Goal: Understand process/instructions: Learn how to perform a task or action

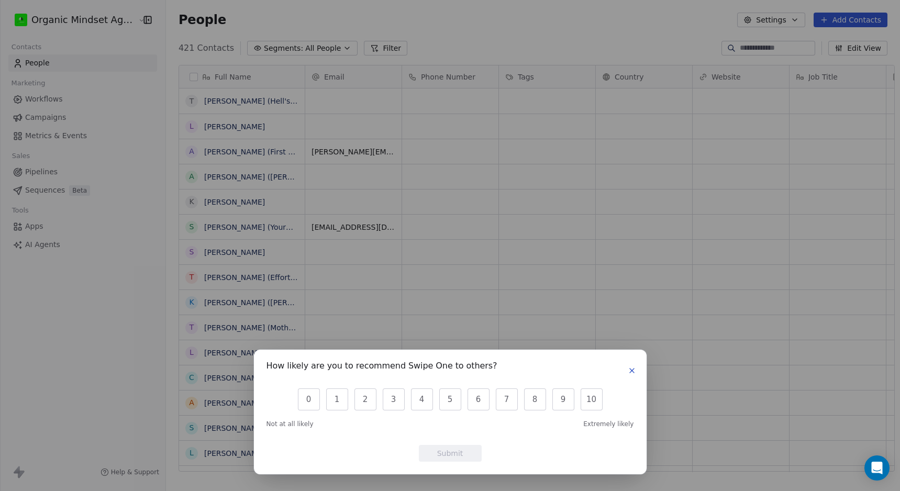
scroll to position [432, 741]
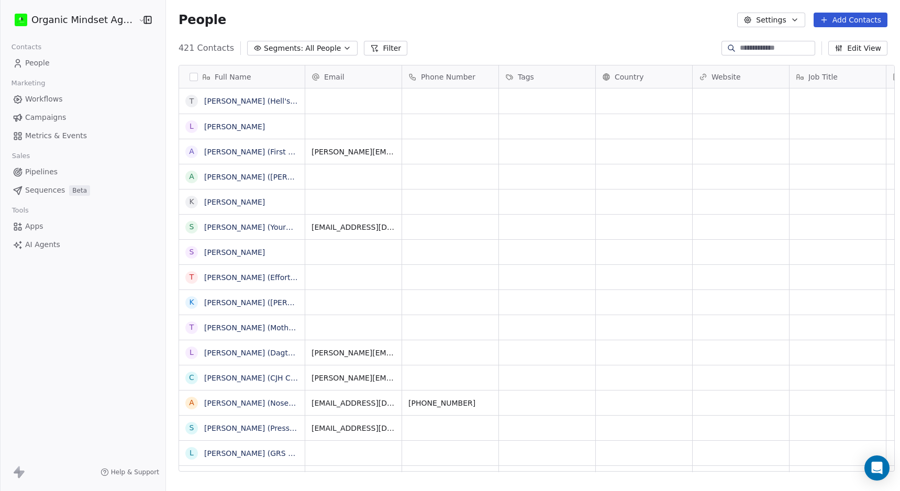
click at [246, 15] on div "How likely are you to recommend Swipe One to others? 0 1 2 3 4 5 6 7 8 9 10 Not…" at bounding box center [450, 245] width 900 height 491
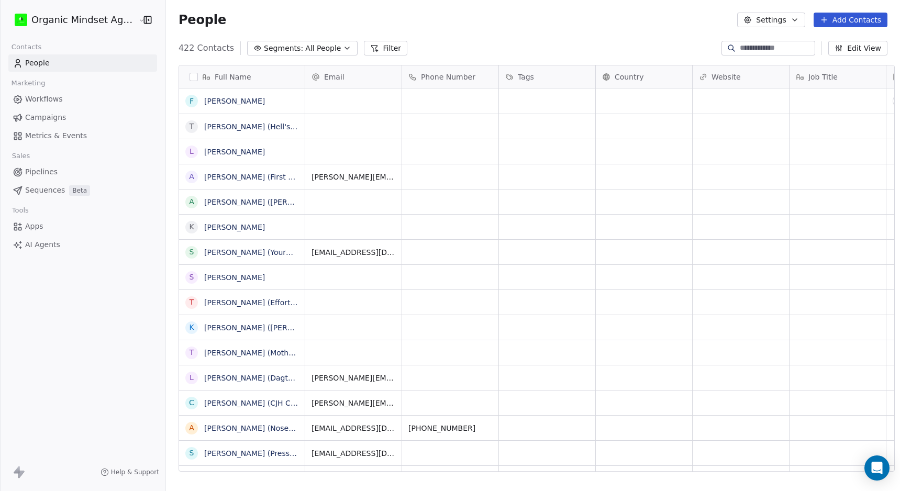
scroll to position [432, 741]
click at [46, 99] on span "Workflows" at bounding box center [44, 99] width 38 height 11
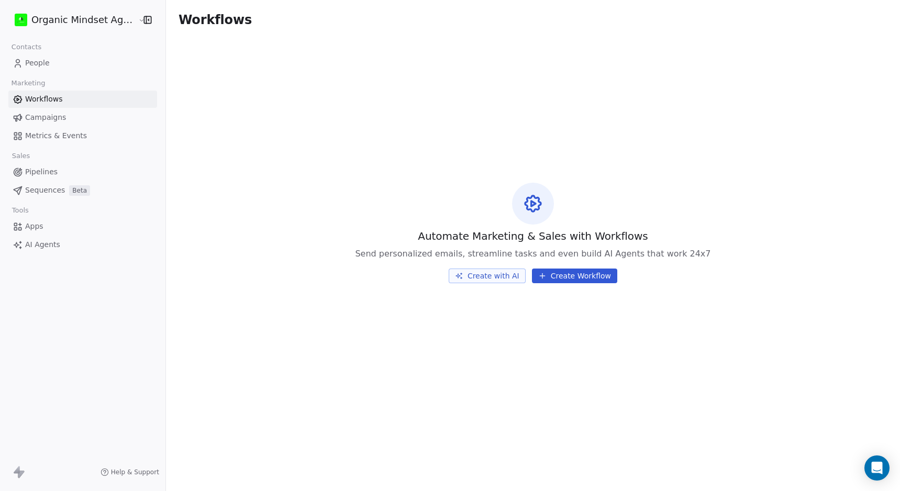
click at [496, 280] on button "Create with AI" at bounding box center [487, 276] width 77 height 15
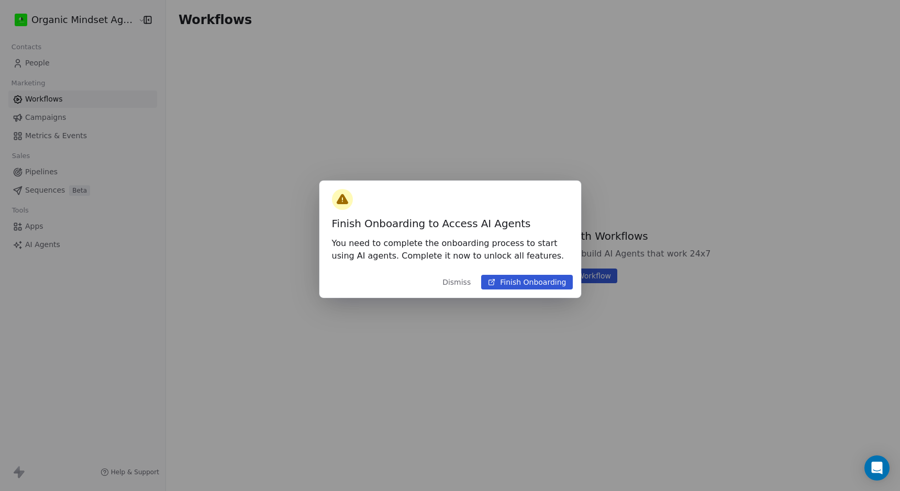
click at [521, 284] on button "Finish Onboarding" at bounding box center [526, 282] width 91 height 15
